Goal: Obtain resource: Download file/media

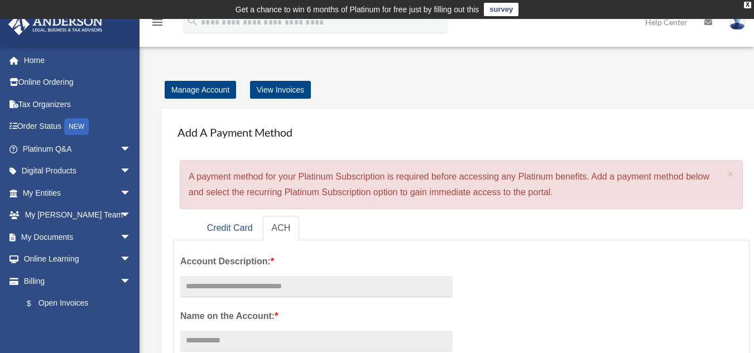
drag, startPoint x: 0, startPoint y: 0, endPoint x: 409, endPoint y: 234, distance: 471.1
click at [409, 234] on ul "Credit Card ACH" at bounding box center [461, 228] width 577 height 25
click at [311, 263] on label "Account Description: *" at bounding box center [316, 262] width 272 height 16
click at [311, 331] on input "Account Description: *" at bounding box center [316, 341] width 272 height 21
click at [120, 192] on span "arrow_drop_down" at bounding box center [131, 193] width 22 height 23
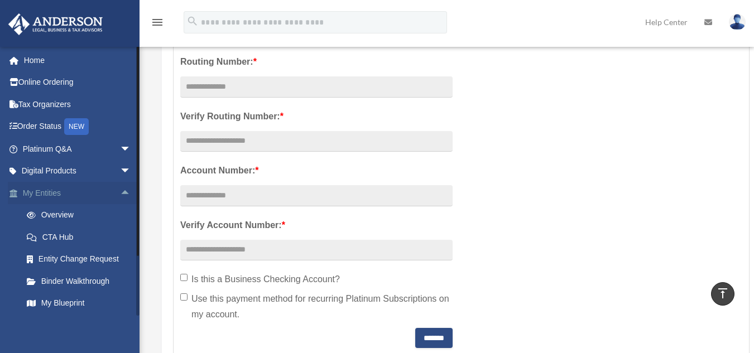
click at [120, 189] on span "arrow_drop_up" at bounding box center [131, 193] width 22 height 23
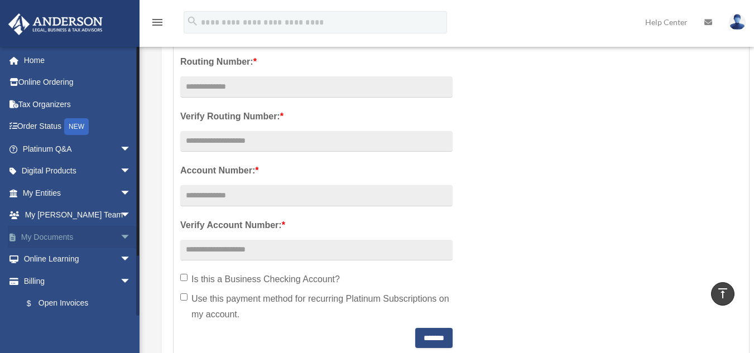
click at [120, 236] on span "arrow_drop_down" at bounding box center [131, 237] width 22 height 23
click at [73, 263] on link "Box" at bounding box center [82, 259] width 132 height 22
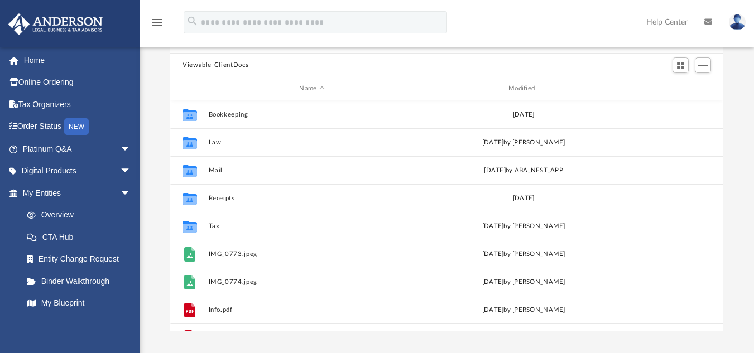
scroll to position [102, 0]
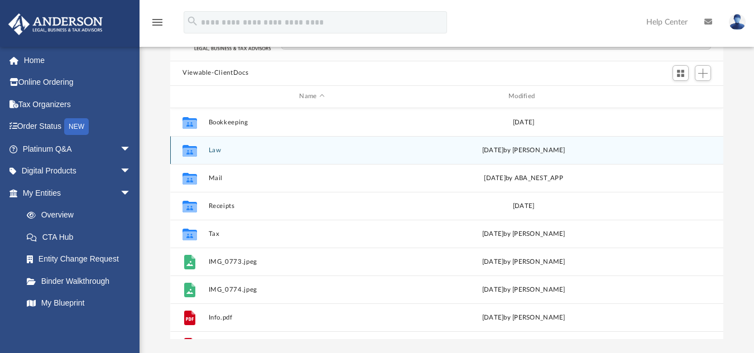
click at [215, 155] on div "Collaborated Folder Law Tue Apr 29 2025 by Emily Levy" at bounding box center [446, 150] width 553 height 28
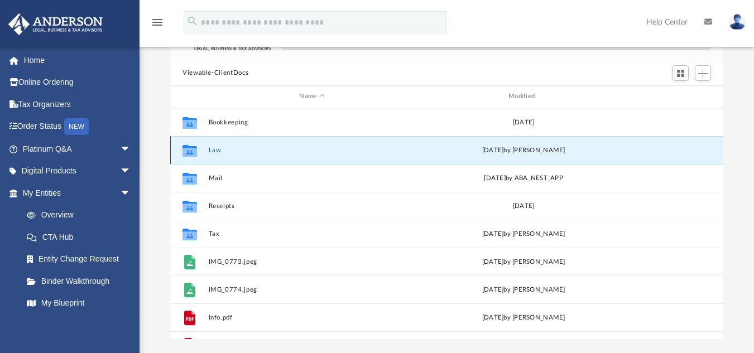
click at [214, 155] on div "Collaborated Folder Law Tue Apr 29 2025 by Emily Levy" at bounding box center [446, 150] width 553 height 28
click at [216, 144] on div "Collaborated Folder Law Tue Apr 29 2025 by Emily Levy" at bounding box center [446, 150] width 553 height 28
click at [216, 151] on button "Law" at bounding box center [312, 149] width 207 height 7
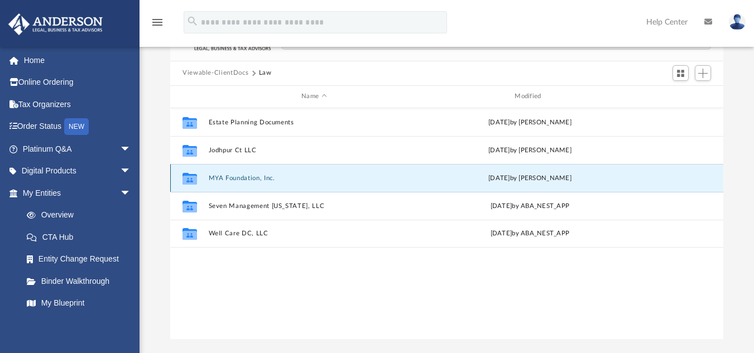
drag, startPoint x: 257, startPoint y: 177, endPoint x: 246, endPoint y: 181, distance: 12.5
click at [246, 181] on button "MYA Foundation, Inc." at bounding box center [314, 177] width 211 height 7
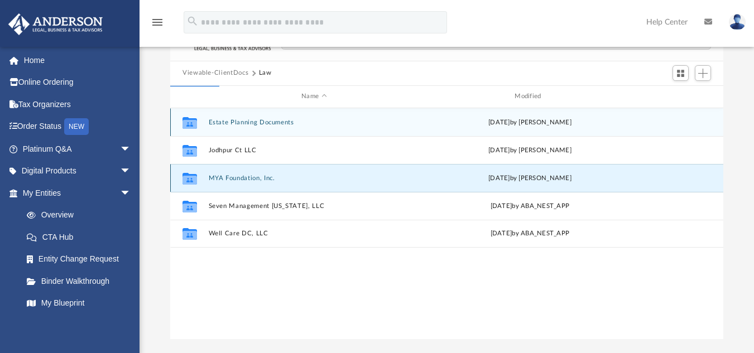
click at [246, 181] on button "MYA Foundation, Inc." at bounding box center [314, 177] width 211 height 7
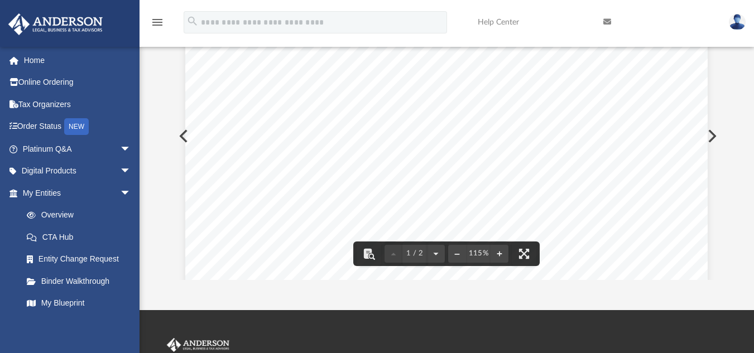
scroll to position [0, 0]
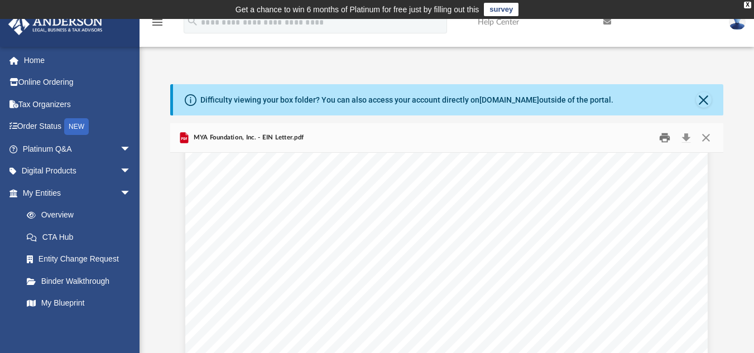
click at [663, 133] on button "Print" at bounding box center [665, 137] width 22 height 17
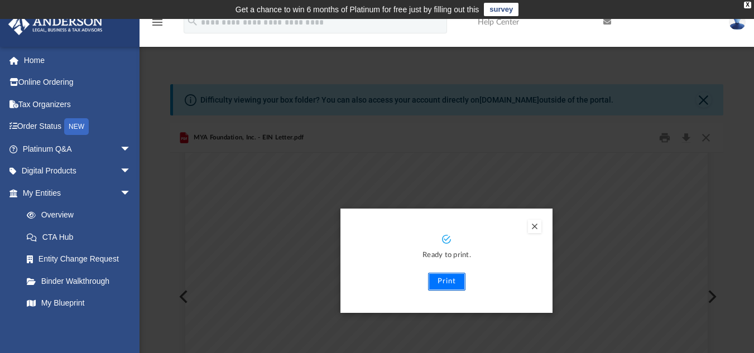
click at [454, 290] on button "Print" at bounding box center [446, 282] width 37 height 18
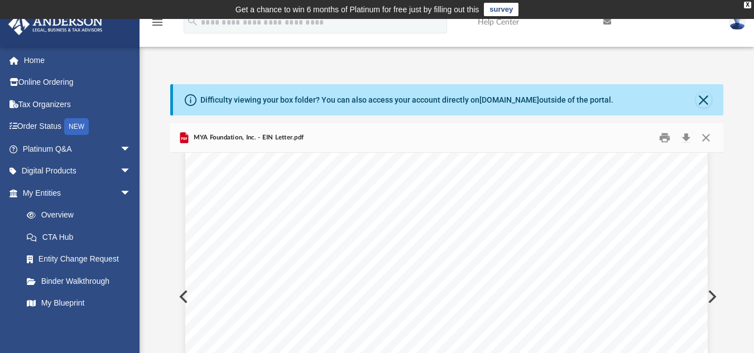
scroll to position [26, 0]
click at [705, 133] on button "Close" at bounding box center [706, 137] width 20 height 17
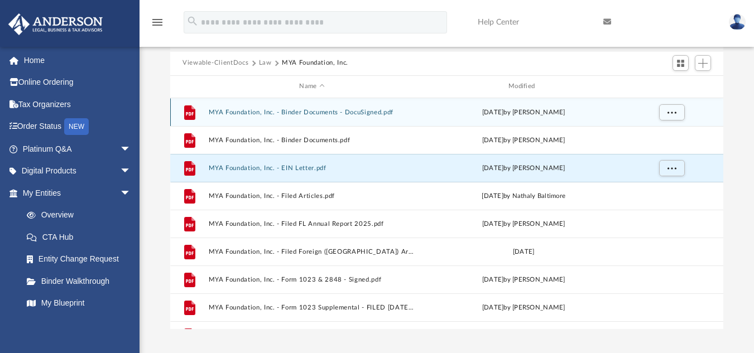
scroll to position [156, 0]
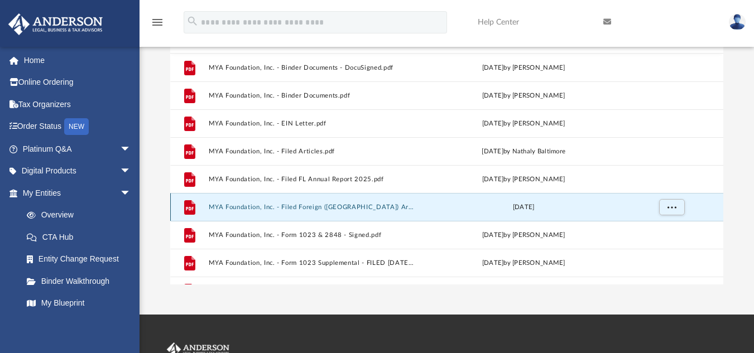
click at [348, 207] on button "MYA Foundation, Inc. - Filed Foreign (NJ) Articles.pdf" at bounding box center [312, 206] width 207 height 7
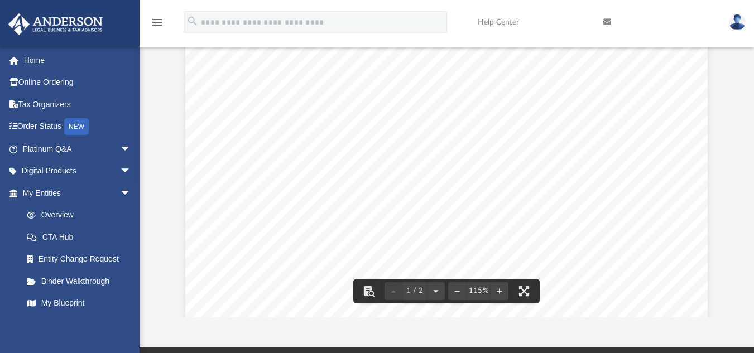
scroll to position [0, 0]
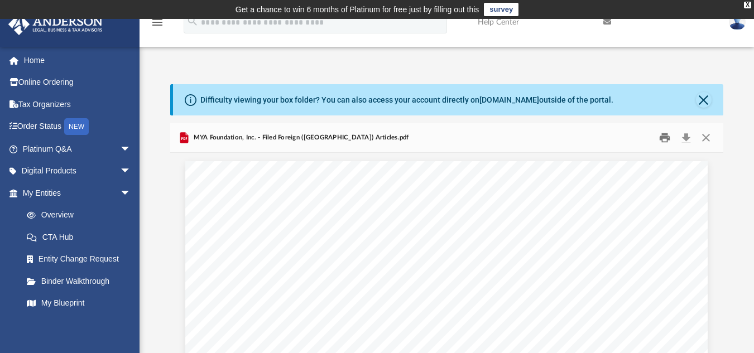
click at [665, 133] on button "Print" at bounding box center [665, 137] width 22 height 17
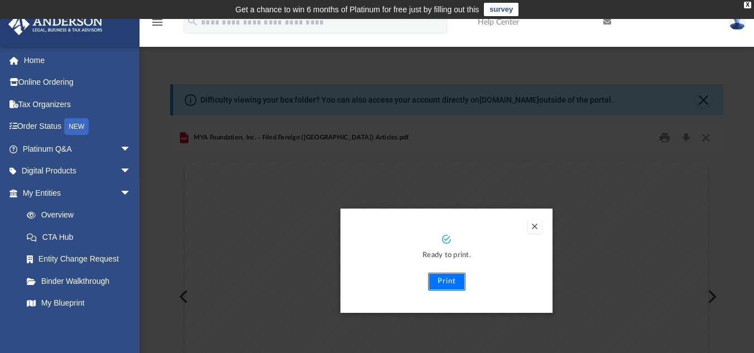
click at [434, 281] on button "Print" at bounding box center [446, 282] width 37 height 18
